Goal: Find specific page/section: Find specific page/section

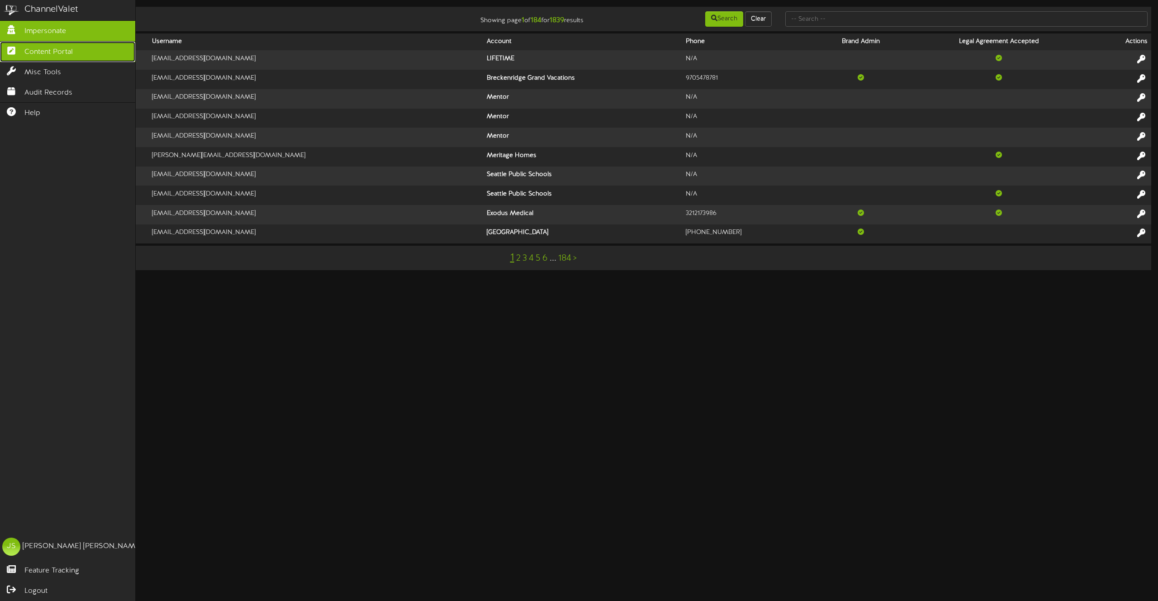
click at [10, 49] on icon at bounding box center [11, 49] width 23 height 7
